Goal: Task Accomplishment & Management: Complete application form

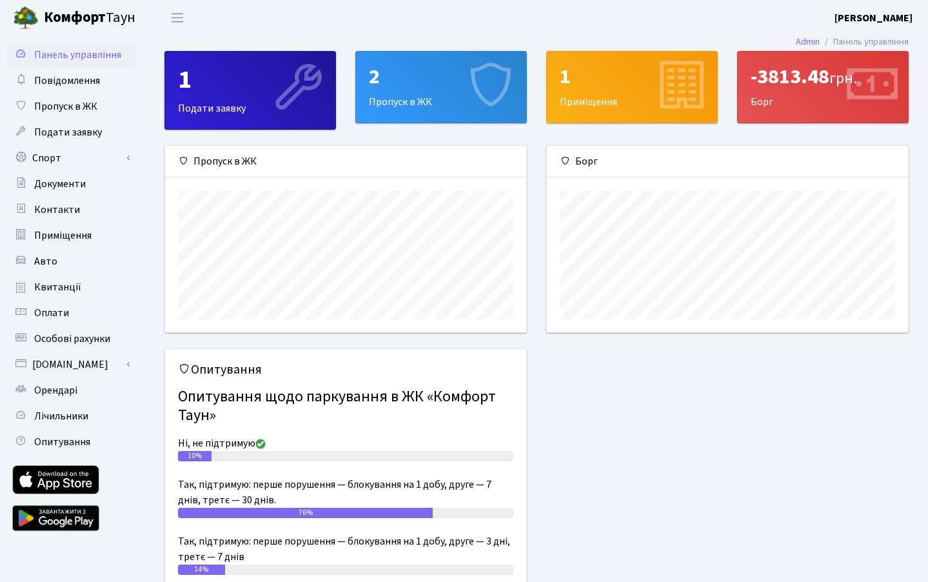
scroll to position [186, 361]
click at [74, 103] on span "Пропуск в ЖК" at bounding box center [65, 106] width 63 height 14
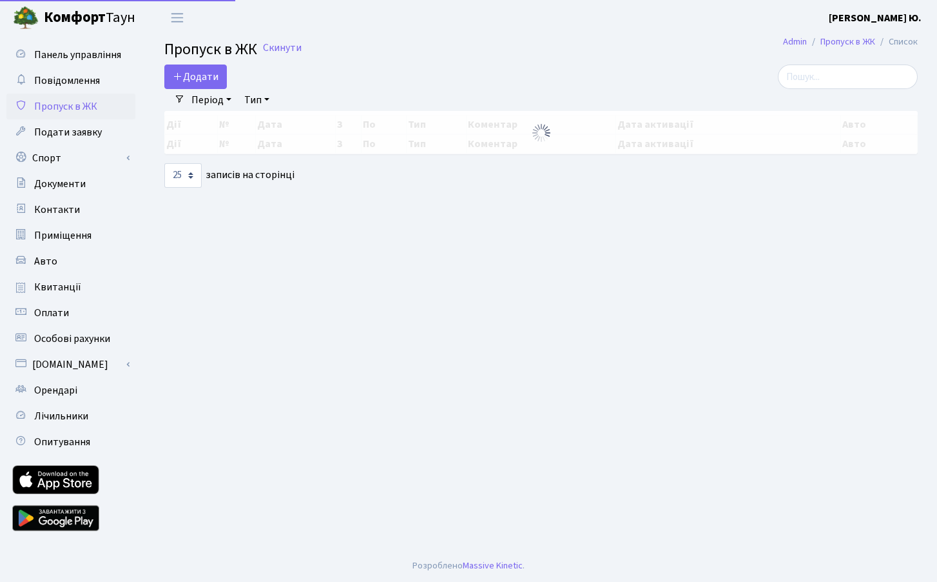
select select "25"
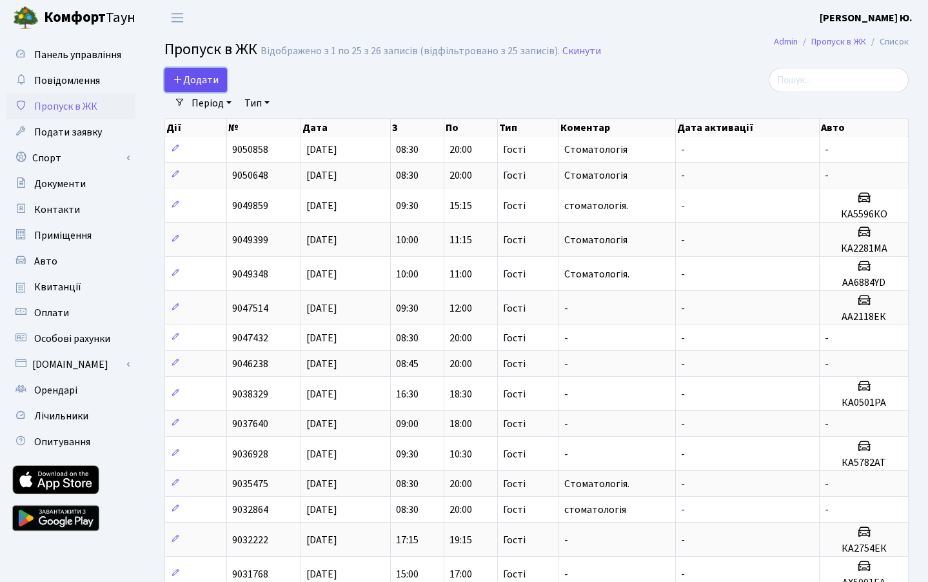
click at [197, 84] on span "Додати" at bounding box center [196, 80] width 46 height 14
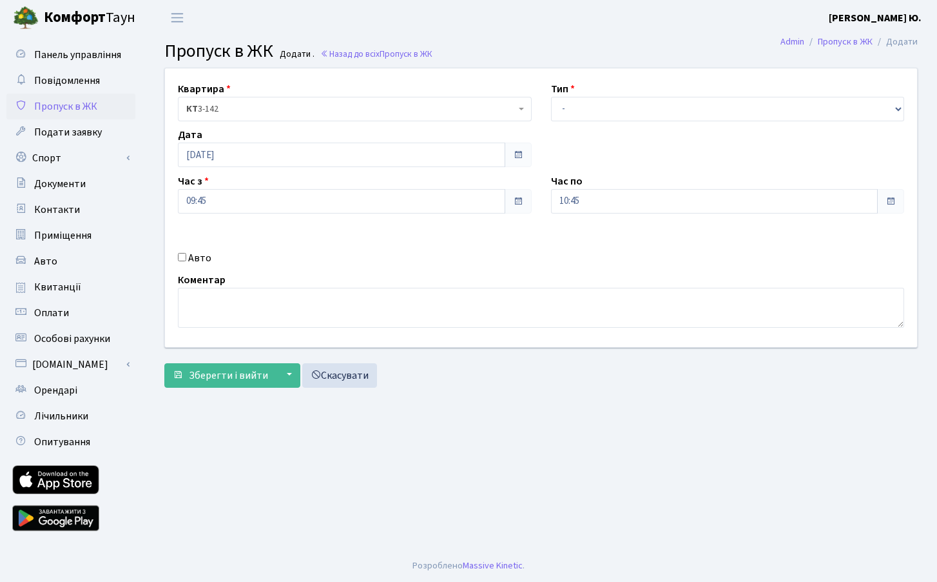
click at [206, 256] on label "Авто" at bounding box center [199, 257] width 23 height 15
click at [186, 256] on input "Авто" at bounding box center [182, 257] width 8 height 8
checkbox input "true"
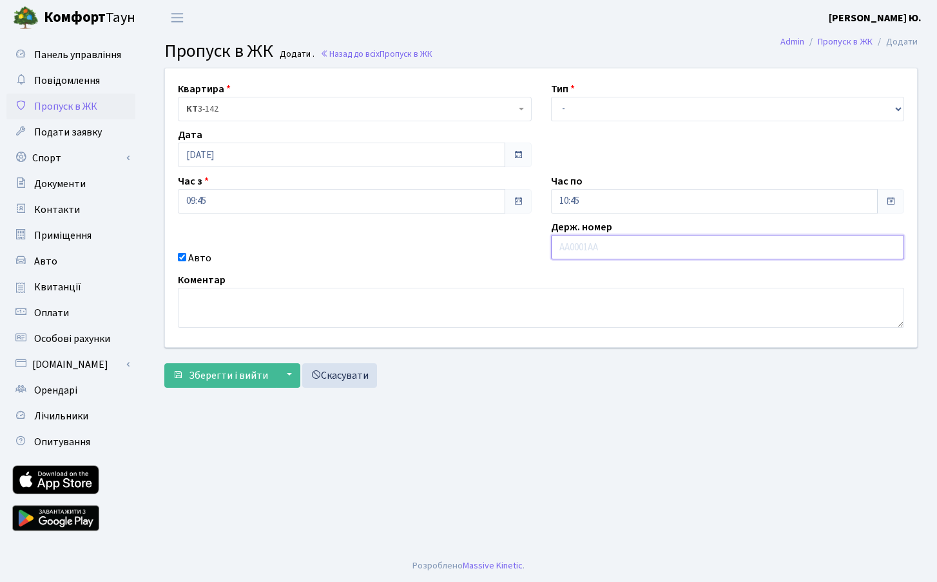
click at [635, 251] on input "text" at bounding box center [728, 247] width 354 height 24
paste input "АІ0850МВ"
type input "АІ0850МВ"
click at [607, 204] on input "10:45" at bounding box center [715, 201] width 328 height 24
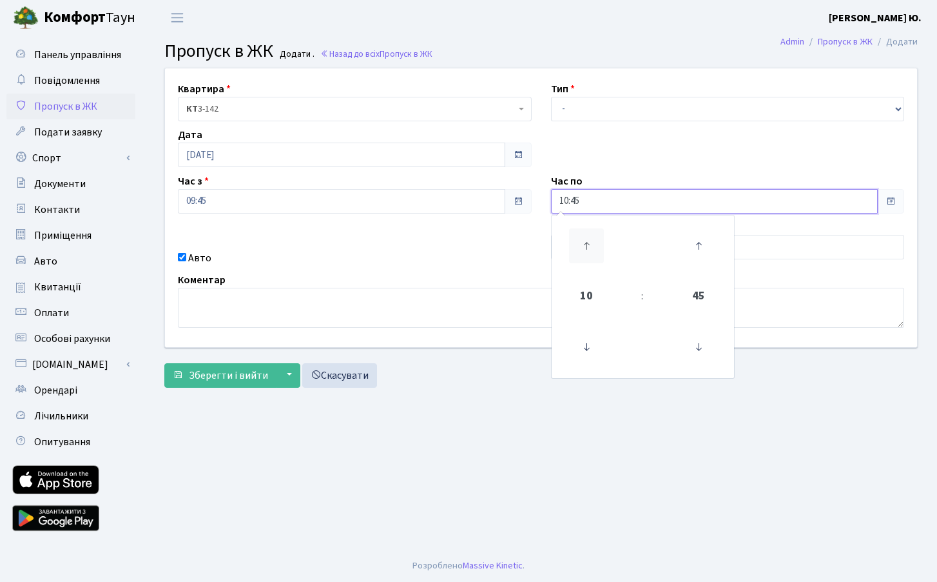
click at [591, 247] on icon at bounding box center [586, 245] width 35 height 35
type input "13:45"
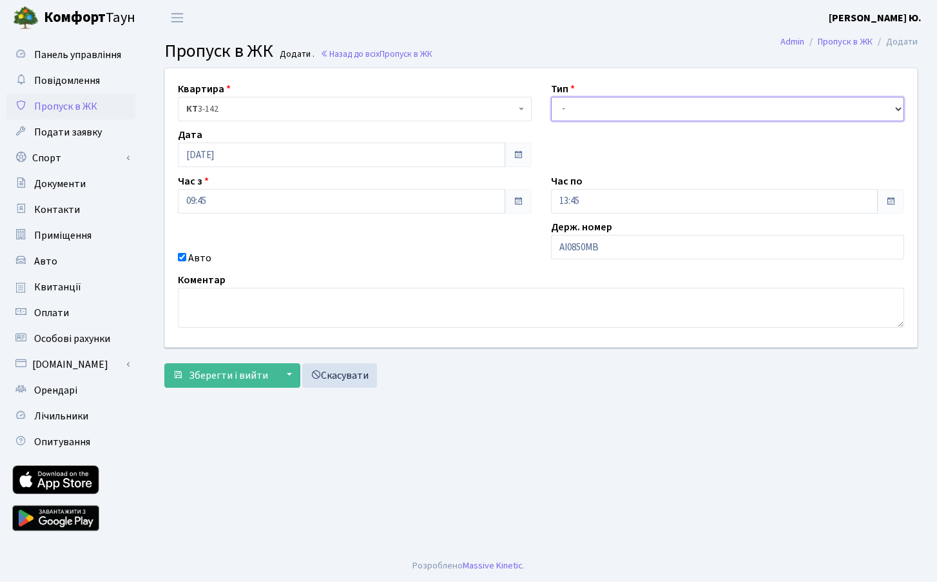
drag, startPoint x: 594, startPoint y: 108, endPoint x: 594, endPoint y: 119, distance: 11.0
click at [594, 108] on select "- Доставка Таксі Гості Сервіс" at bounding box center [728, 109] width 354 height 24
select select "3"
click at [551, 97] on select "- Доставка Таксі Гості Сервіс" at bounding box center [728, 109] width 354 height 24
click at [210, 373] on span "Зберегти і вийти" at bounding box center [228, 375] width 79 height 14
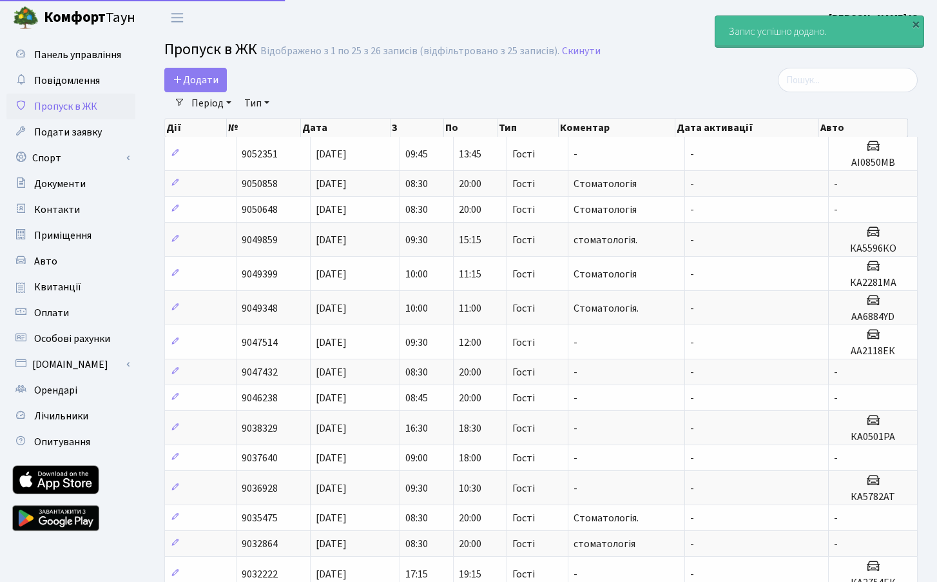
select select "25"
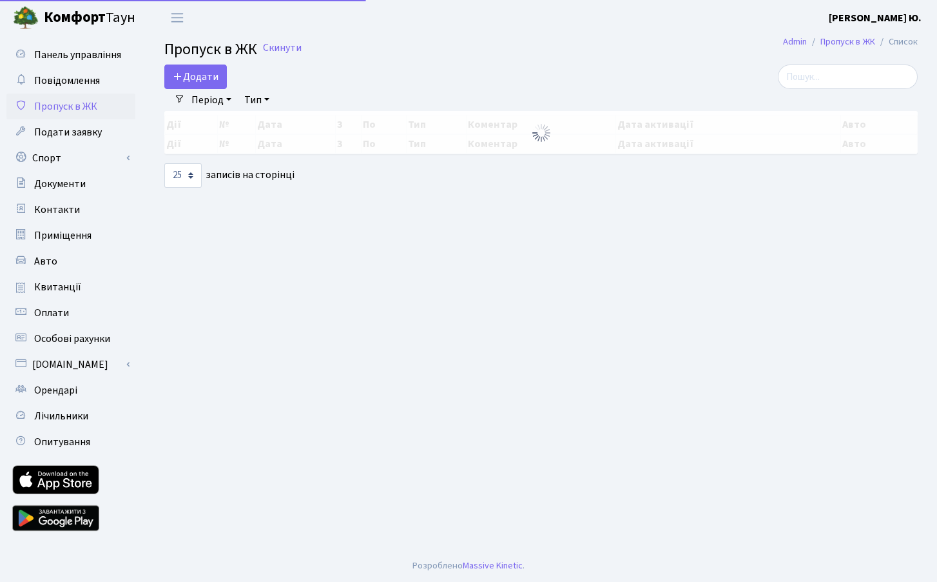
select select "25"
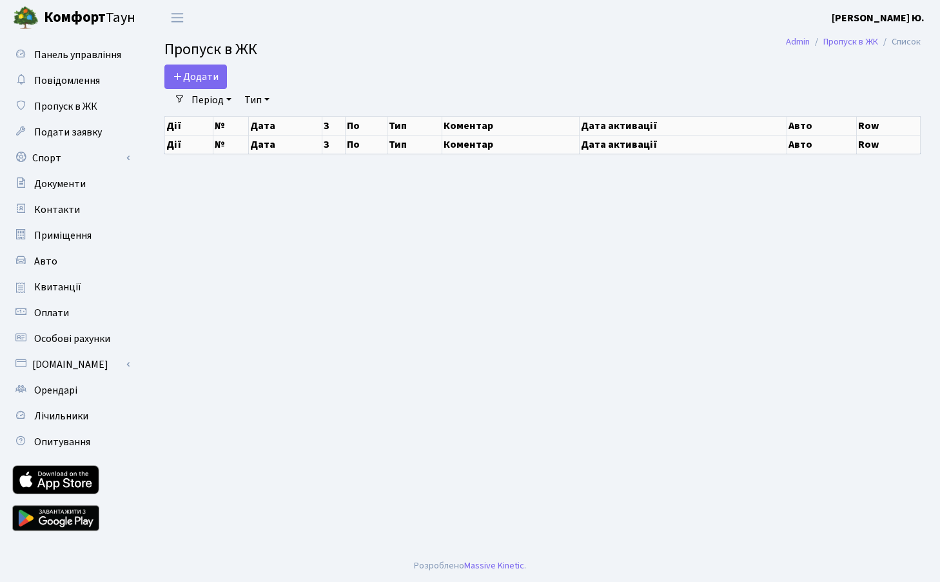
select select "25"
